Goal: Find specific page/section: Find specific page/section

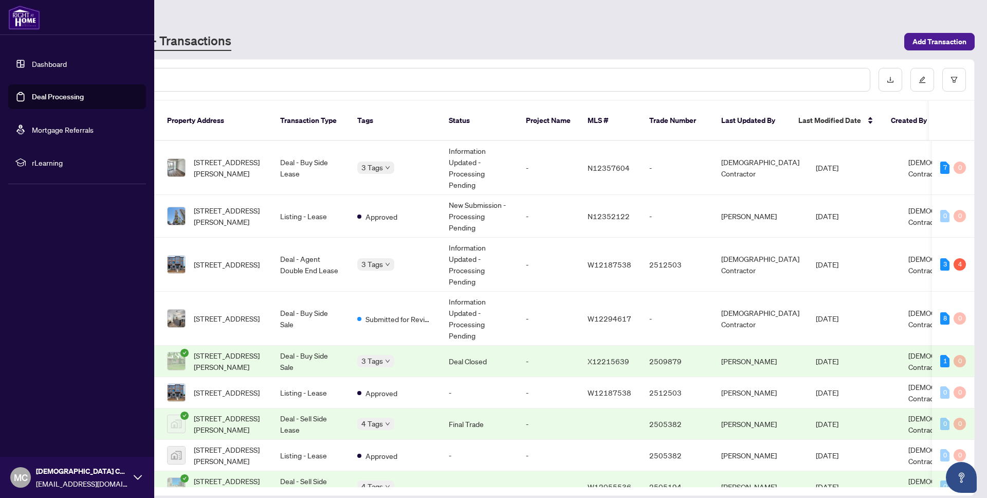
click at [43, 66] on link "Dashboard" at bounding box center [49, 63] width 35 height 9
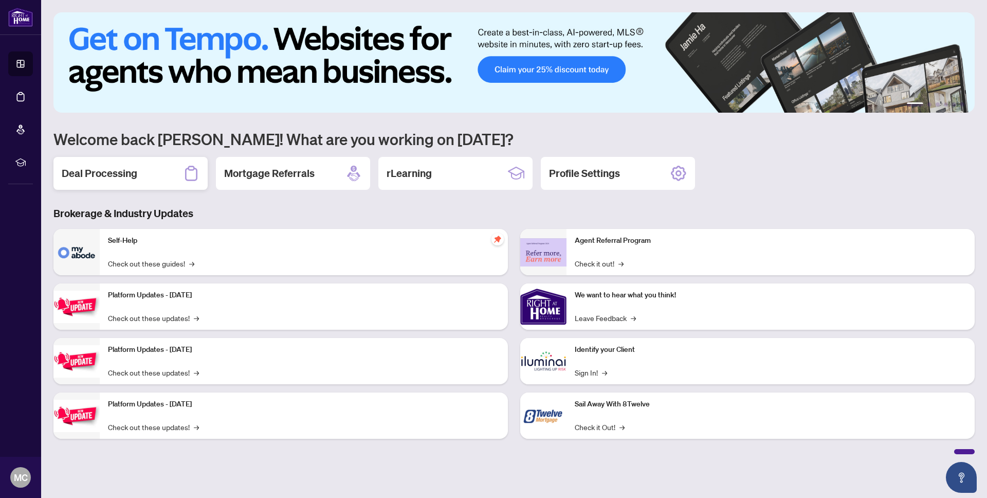
click at [155, 181] on div "Deal Processing" at bounding box center [130, 173] width 154 height 33
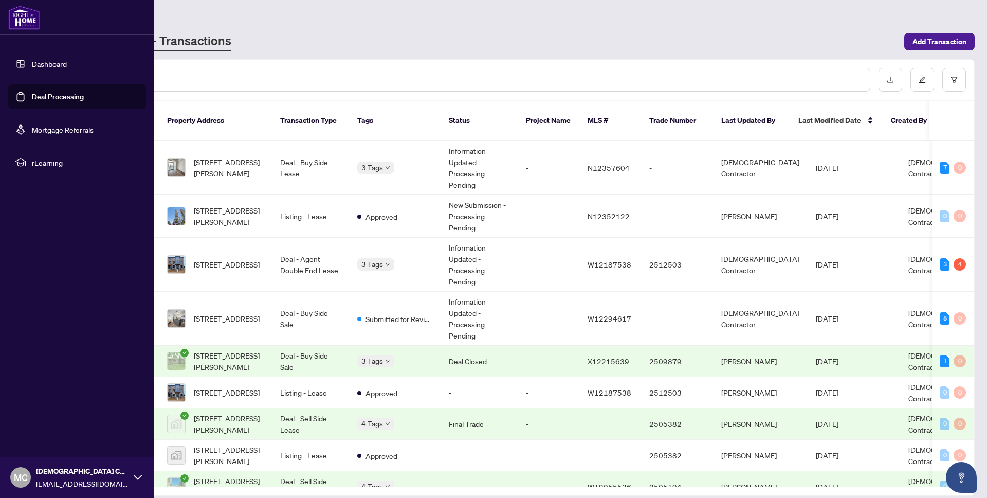
click at [39, 65] on link "Dashboard" at bounding box center [49, 63] width 35 height 9
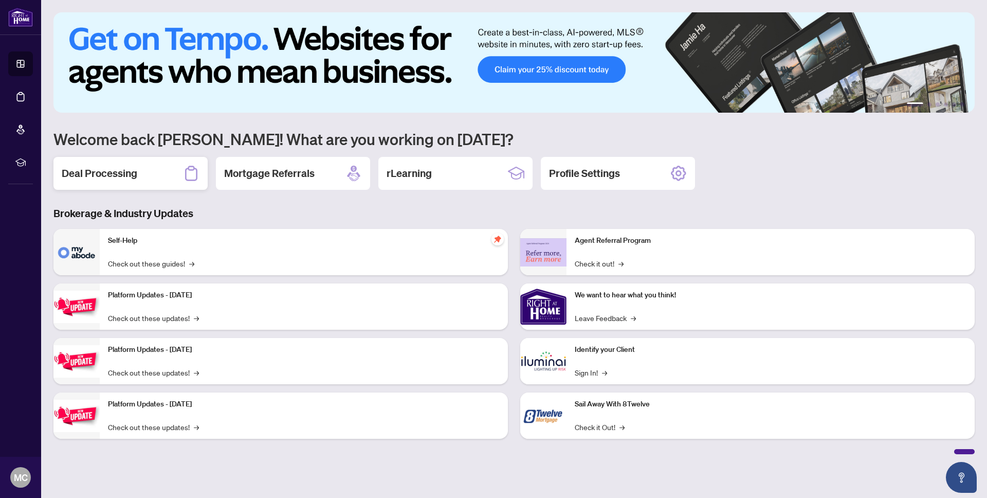
click at [163, 179] on div "Deal Processing" at bounding box center [130, 173] width 154 height 33
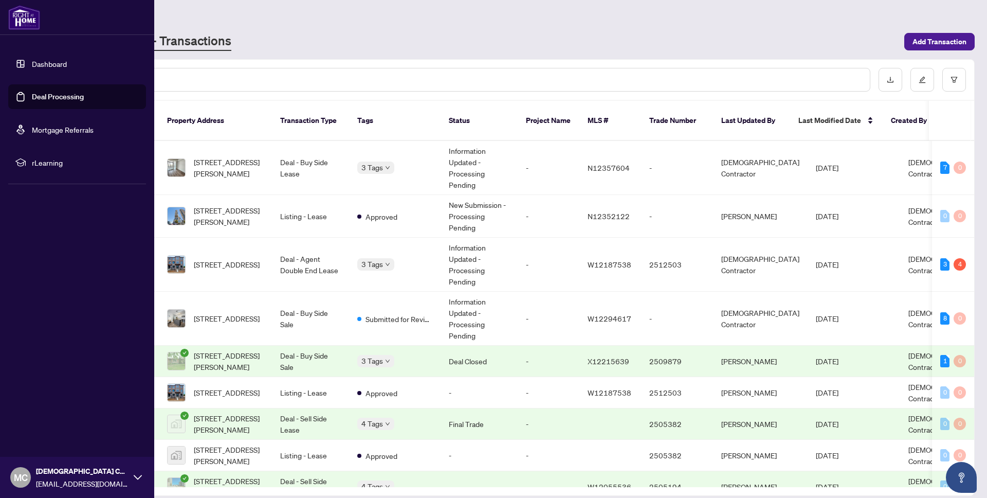
click at [58, 60] on link "Dashboard" at bounding box center [49, 63] width 35 height 9
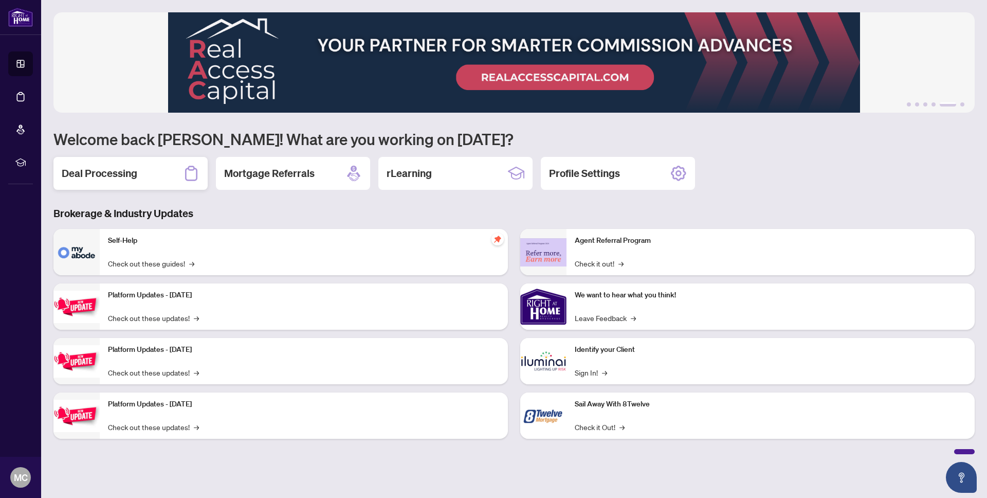
click at [108, 174] on h2 "Deal Processing" at bounding box center [100, 173] width 76 height 14
